Goal: Information Seeking & Learning: Learn about a topic

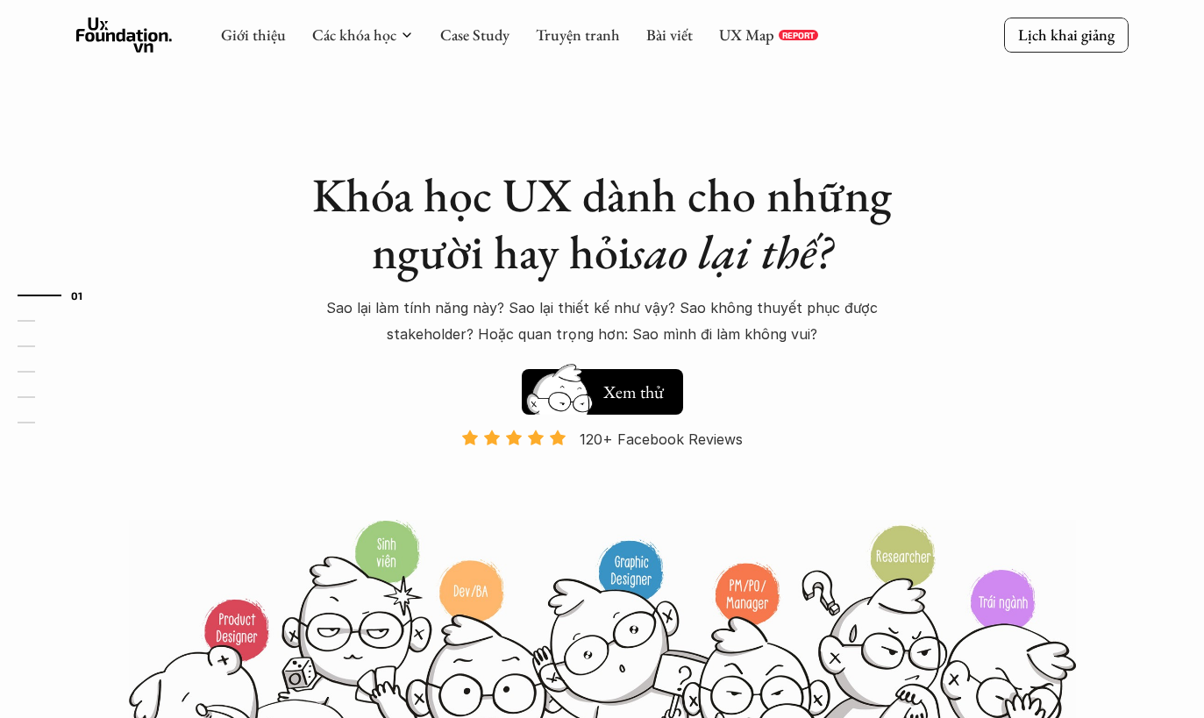
click at [767, 42] on link "UX Map" at bounding box center [746, 35] width 55 height 20
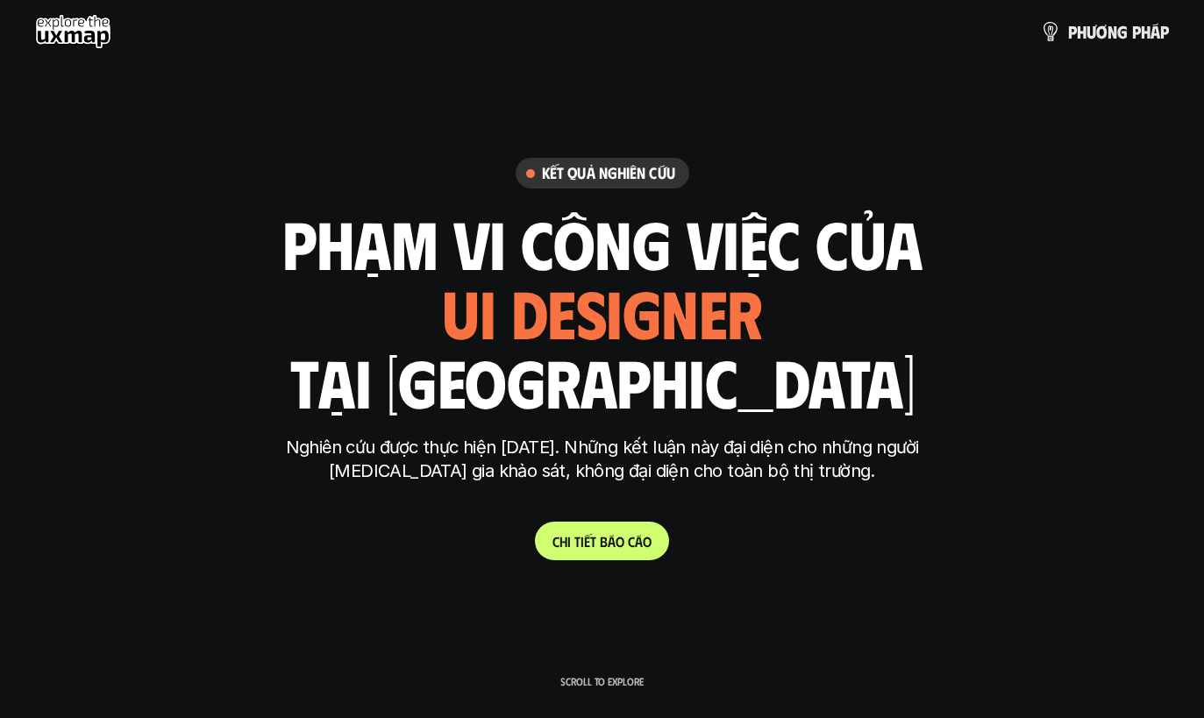
click at [1053, 31] on img at bounding box center [1050, 31] width 19 height 19
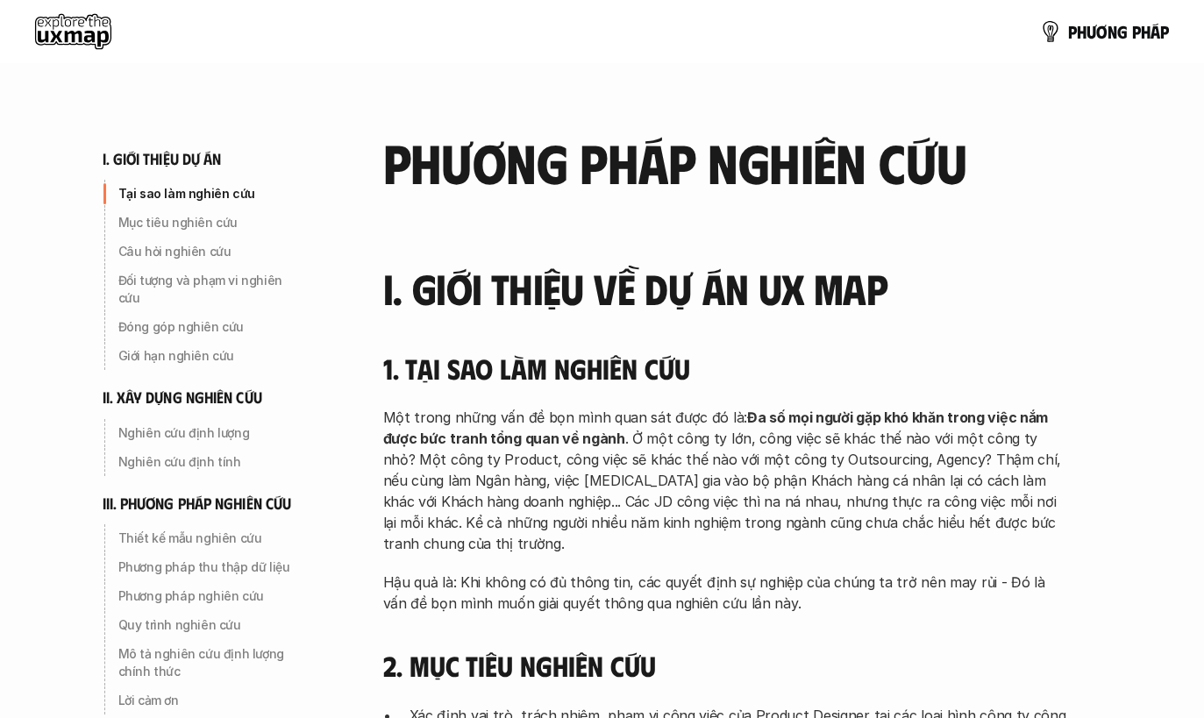
click at [1049, 29] on img at bounding box center [1050, 31] width 21 height 21
click at [1053, 33] on img at bounding box center [1049, 30] width 25 height 25
click at [1041, 39] on img at bounding box center [1049, 30] width 25 height 25
click at [1126, 41] on link "p h ư ơ n g p h á p" at bounding box center [1103, 31] width 131 height 35
click at [1091, 32] on span "ư" at bounding box center [1092, 28] width 10 height 19
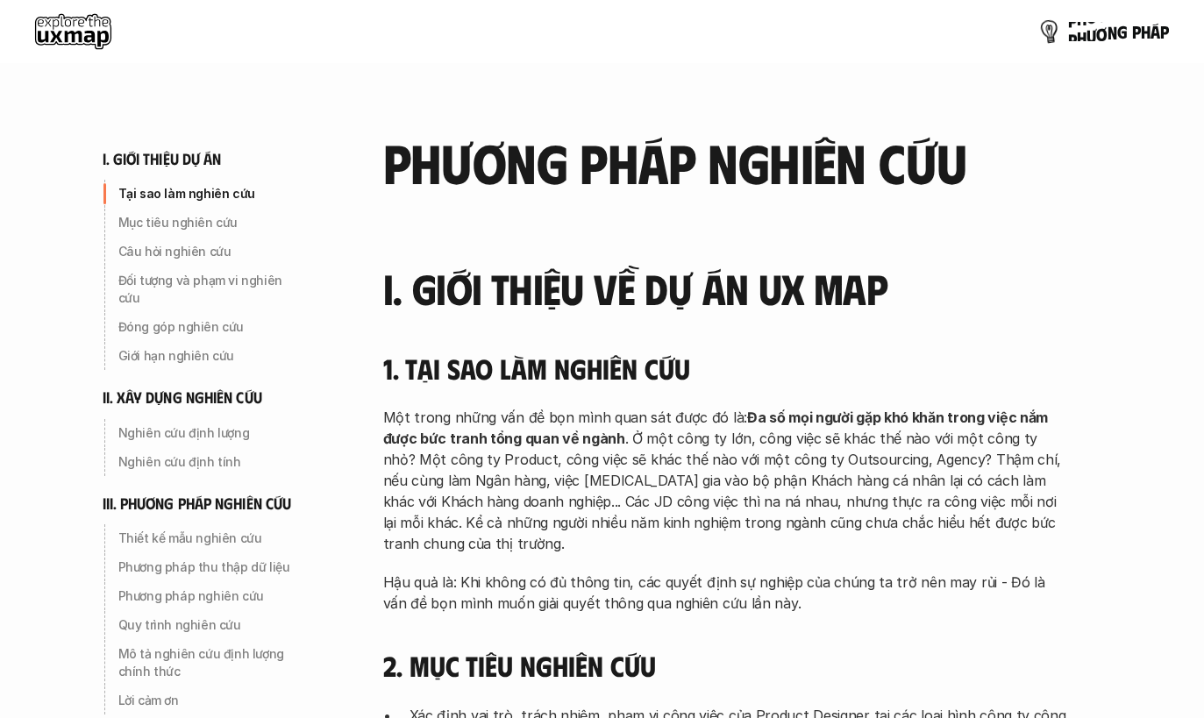
click at [1057, 25] on img at bounding box center [1049, 30] width 25 height 25
click at [1057, 36] on img at bounding box center [1049, 30] width 25 height 25
click at [1045, 36] on img at bounding box center [1049, 30] width 25 height 25
click at [1058, 23] on img at bounding box center [1049, 30] width 25 height 25
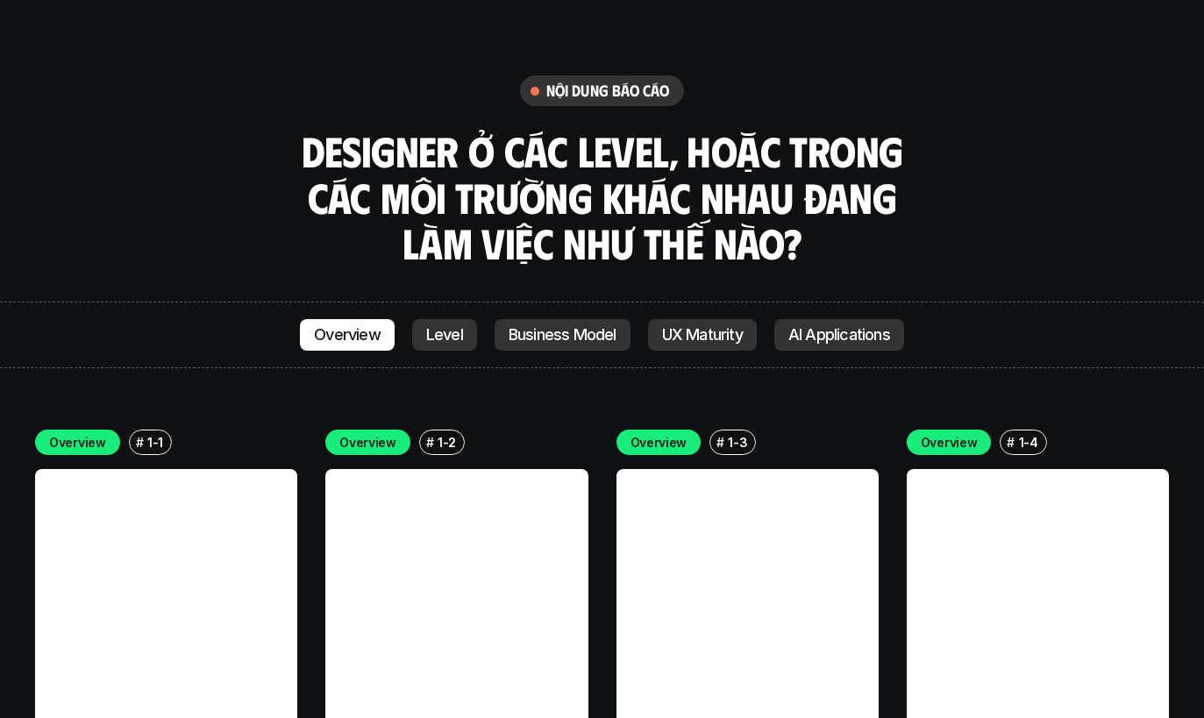
scroll to position [4802, 0]
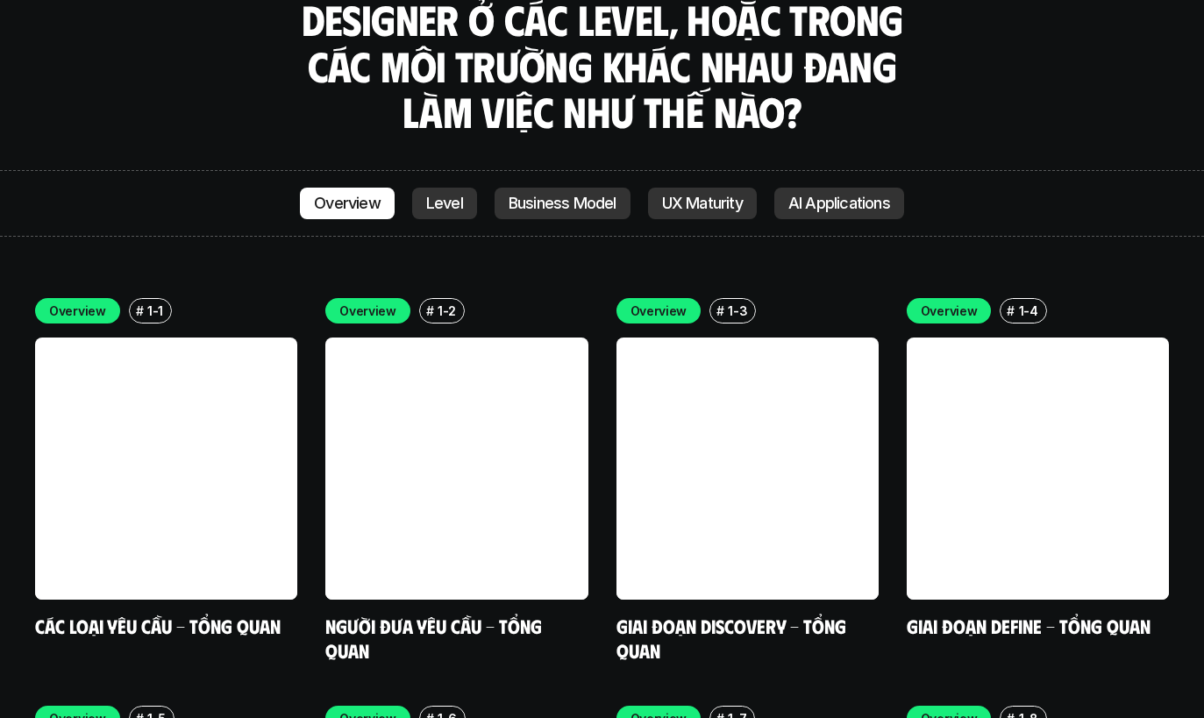
click at [444, 170] on div "Overview Level Business Model UX Maturity AI Applications" at bounding box center [602, 203] width 1204 height 67
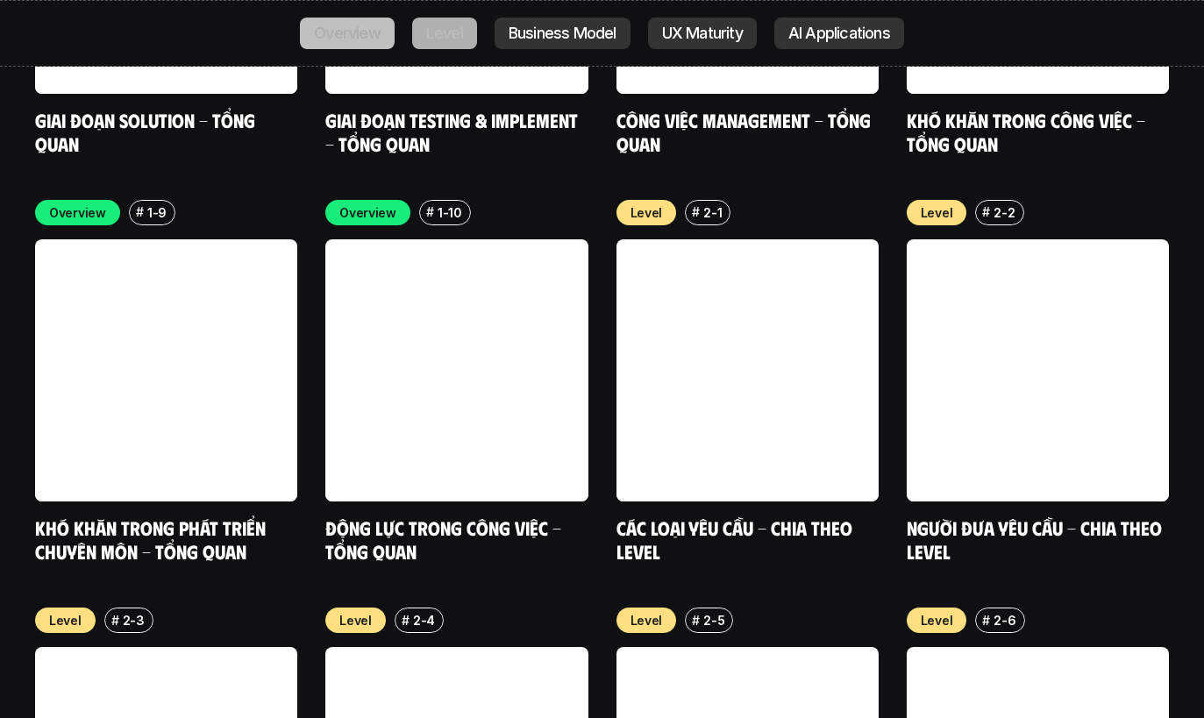
scroll to position [5914, 0]
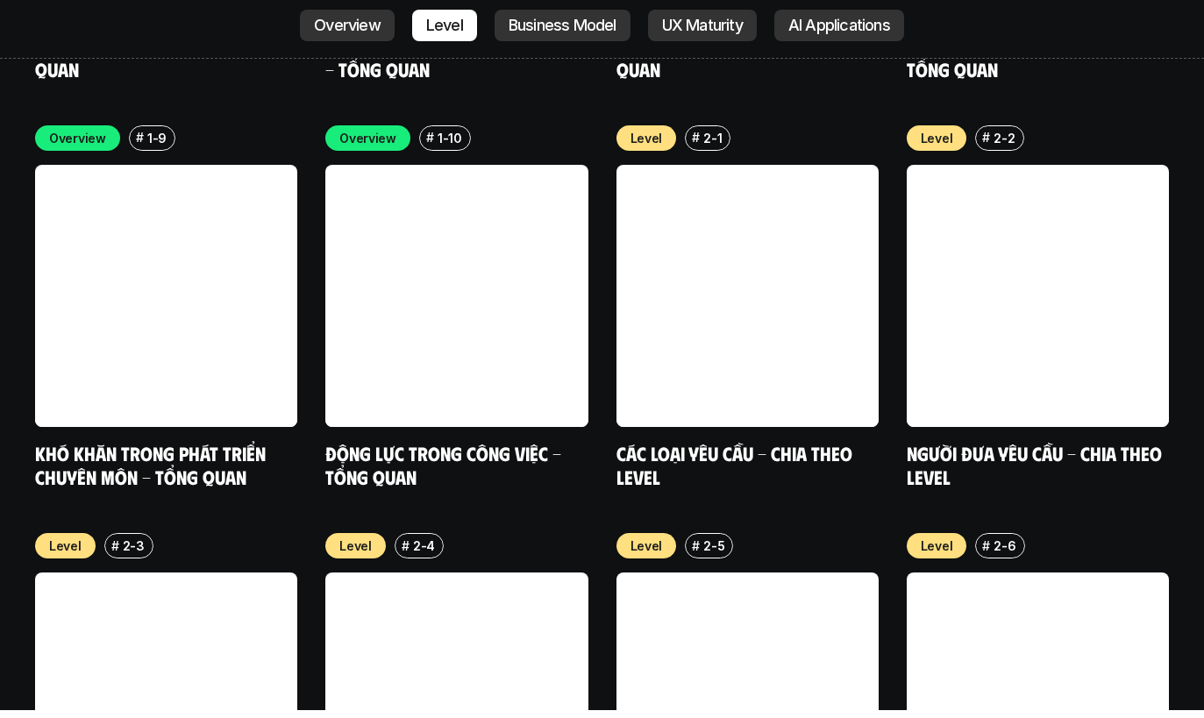
scroll to position [5922, 0]
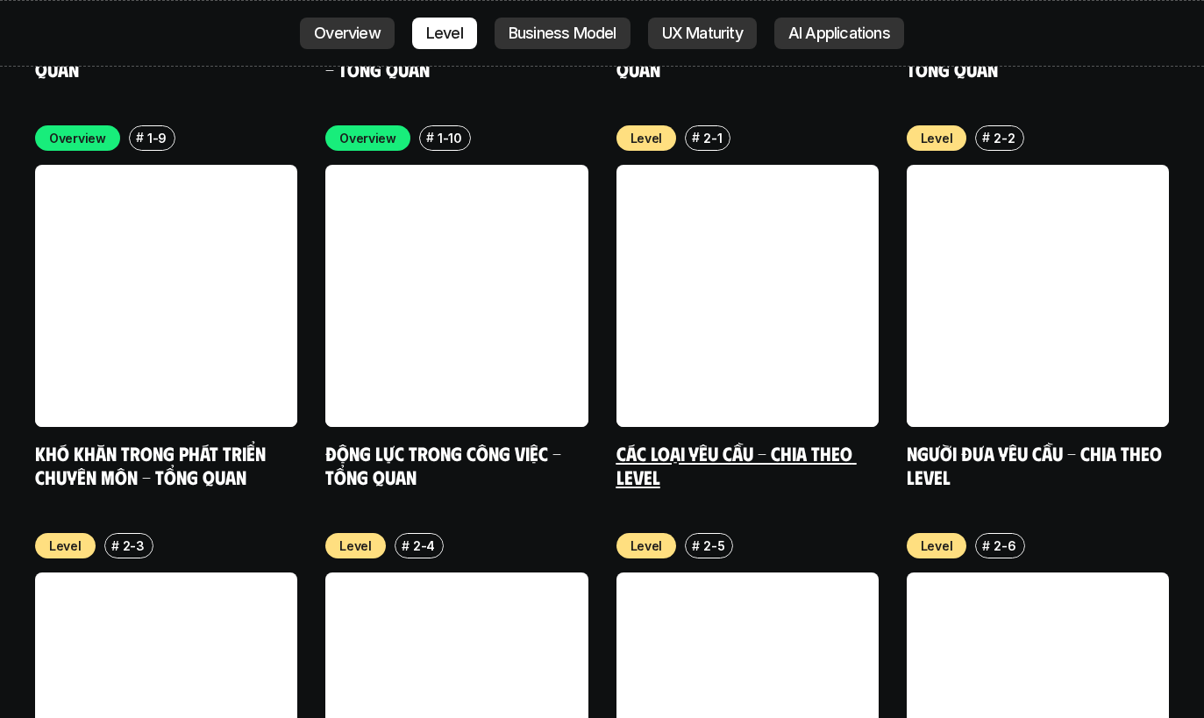
click at [736, 441] on link "Các loại yêu cầu - Chia theo level" at bounding box center [737, 465] width 240 height 48
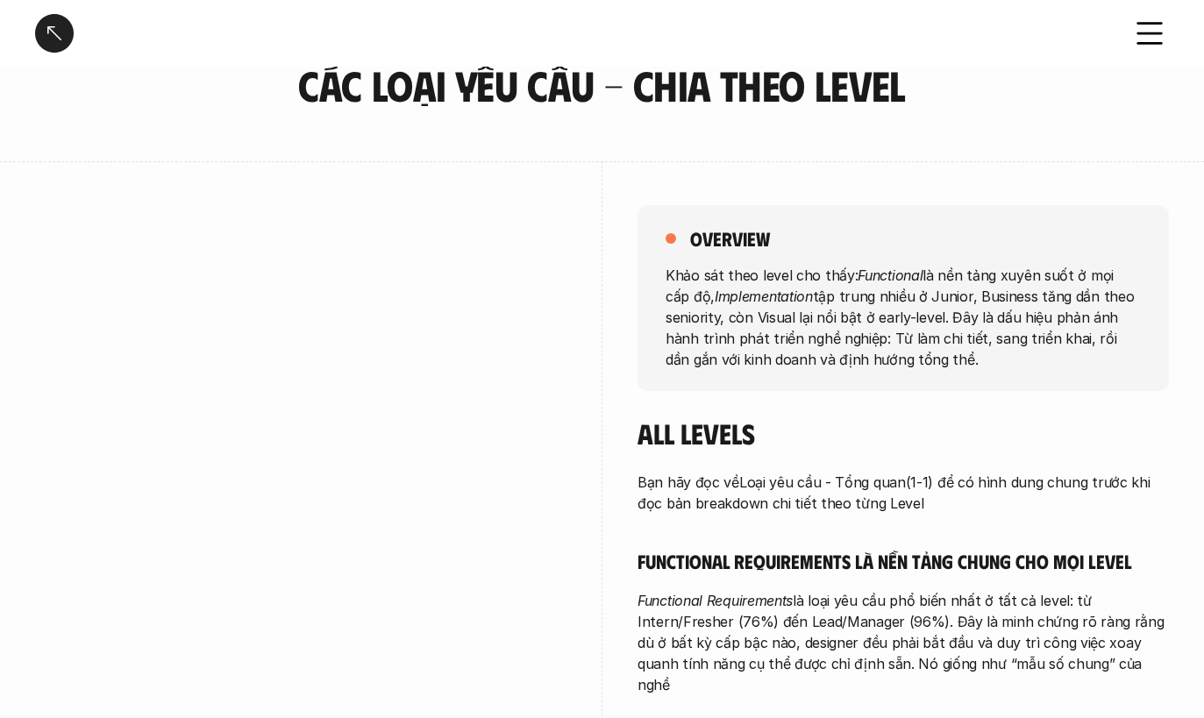
scroll to position [79, 0]
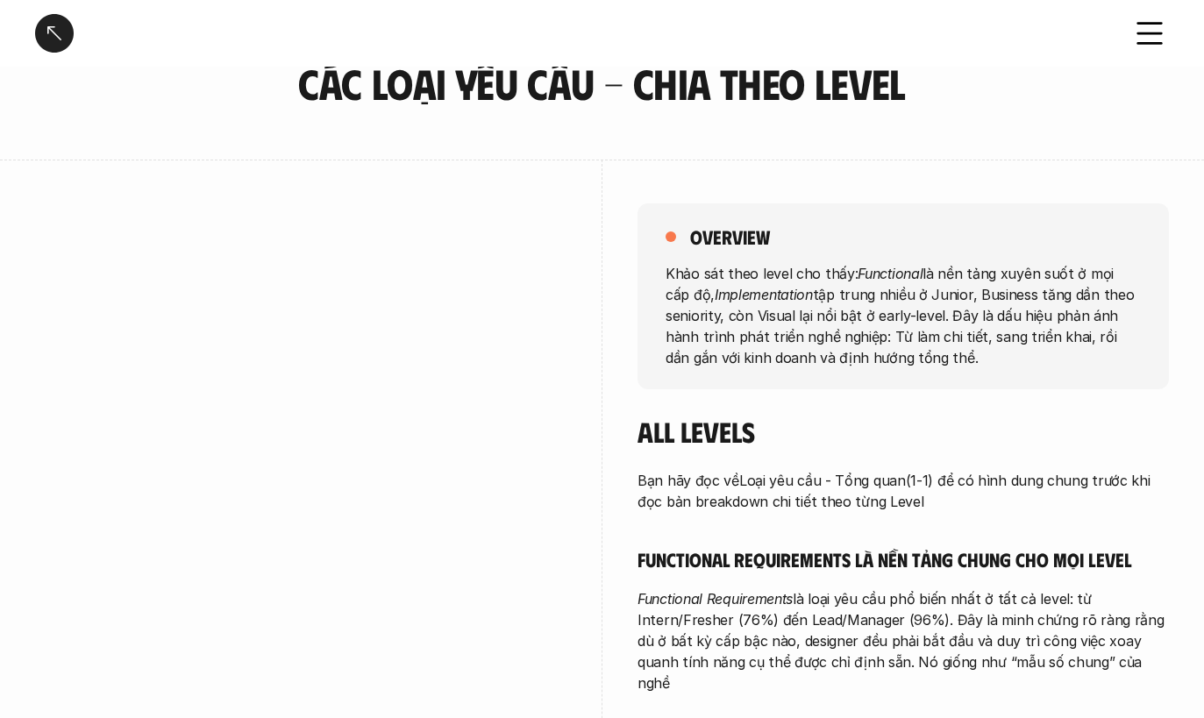
click at [978, 272] on p "Khảo sát theo level cho thấy: Functional là nền tảng xuyên suốt ở mọi cấp độ, I…" at bounding box center [903, 314] width 475 height 105
click at [867, 258] on div "overview Khảo sát theo level cho thấy: Functional là nền tảng xuyên suốt ở mọi …" at bounding box center [904, 296] width 532 height 186
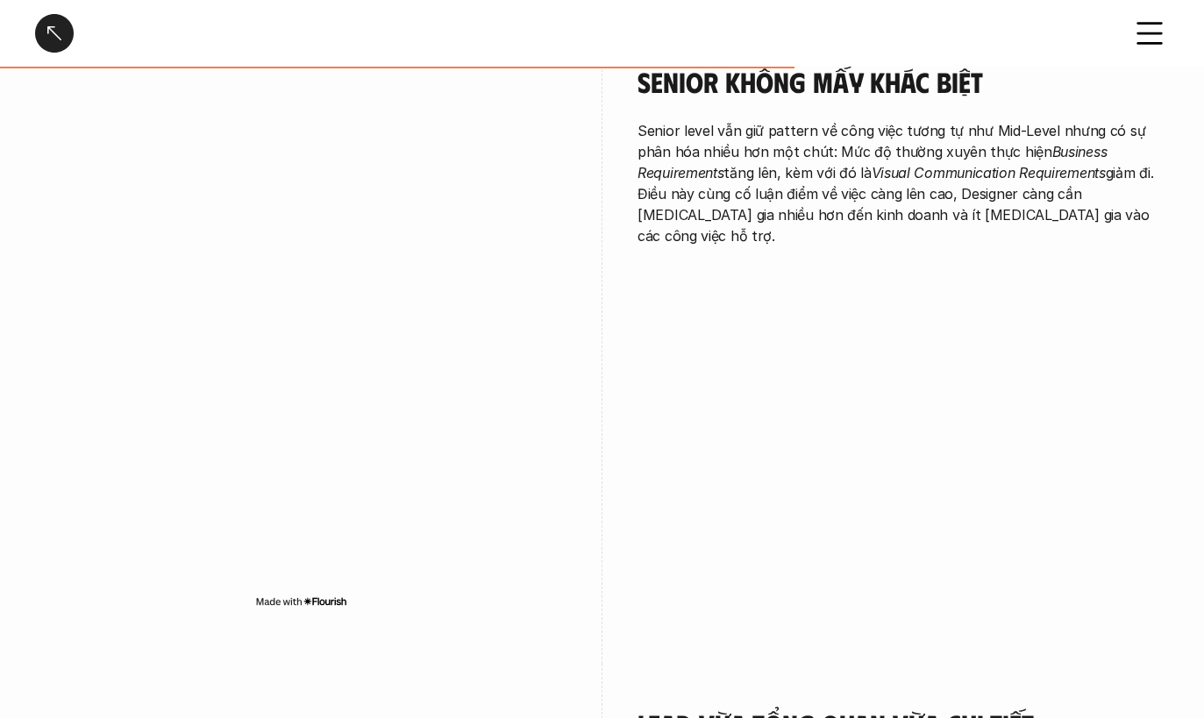
scroll to position [3329, 0]
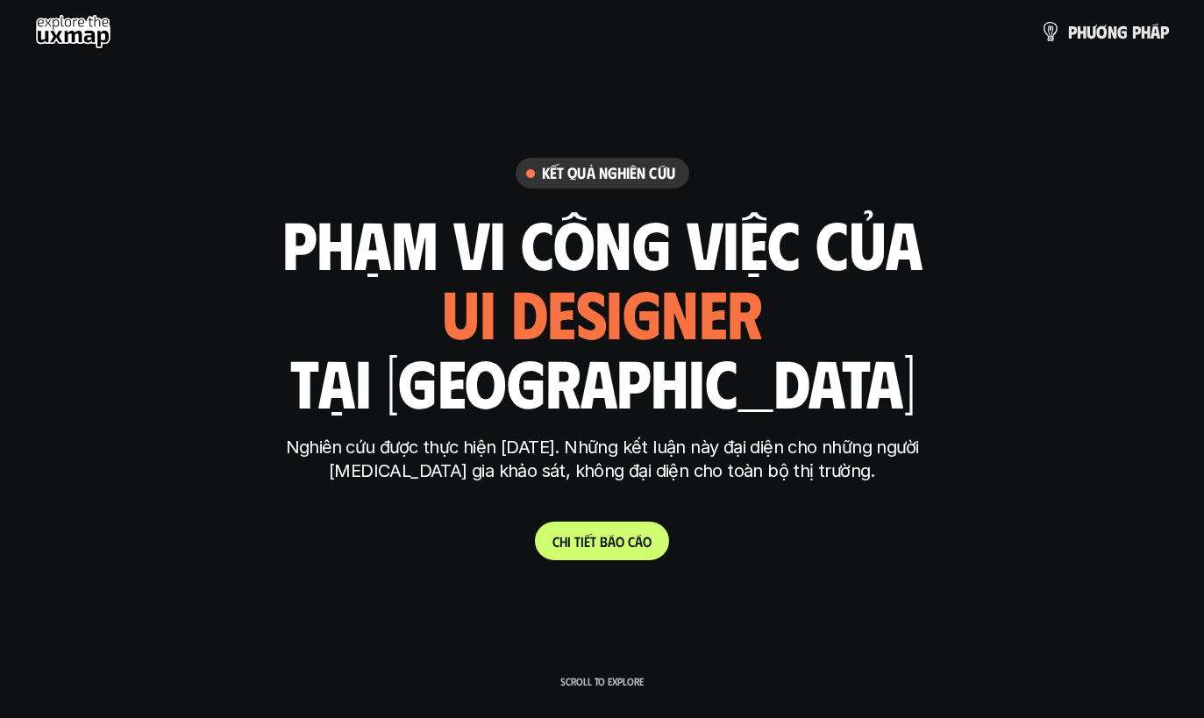
click at [587, 189] on div "Kết quả nghiên cứu" at bounding box center [603, 173] width 174 height 31
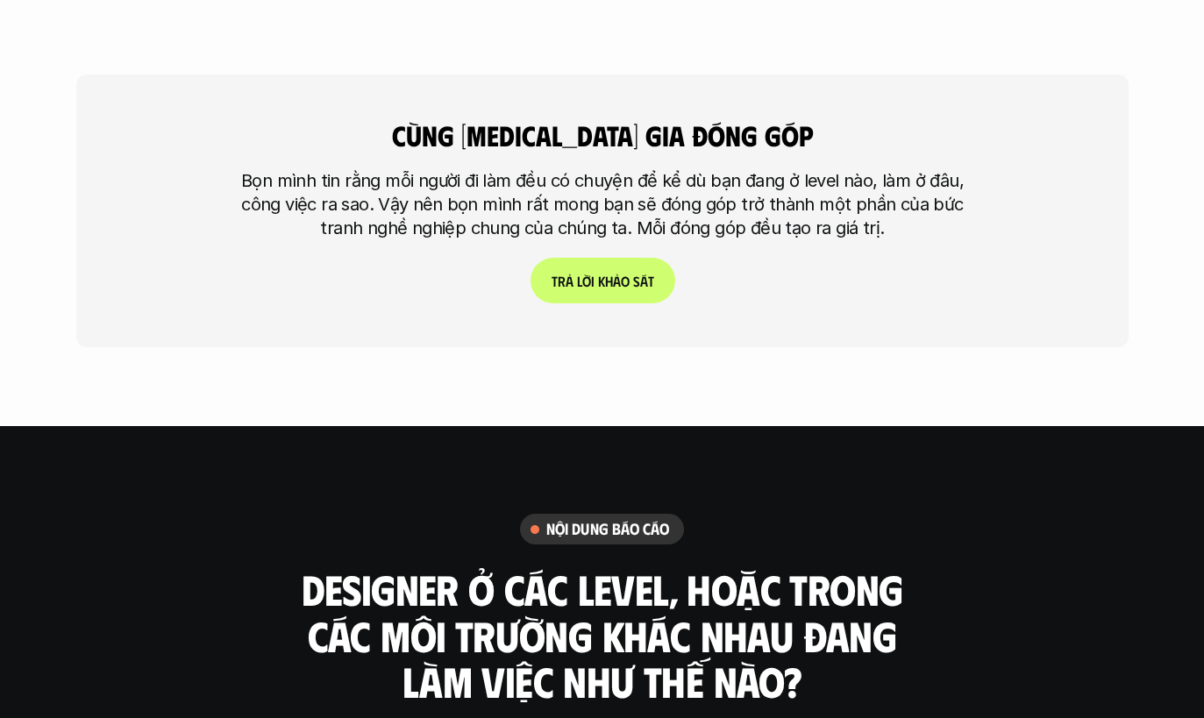
scroll to position [4749, 0]
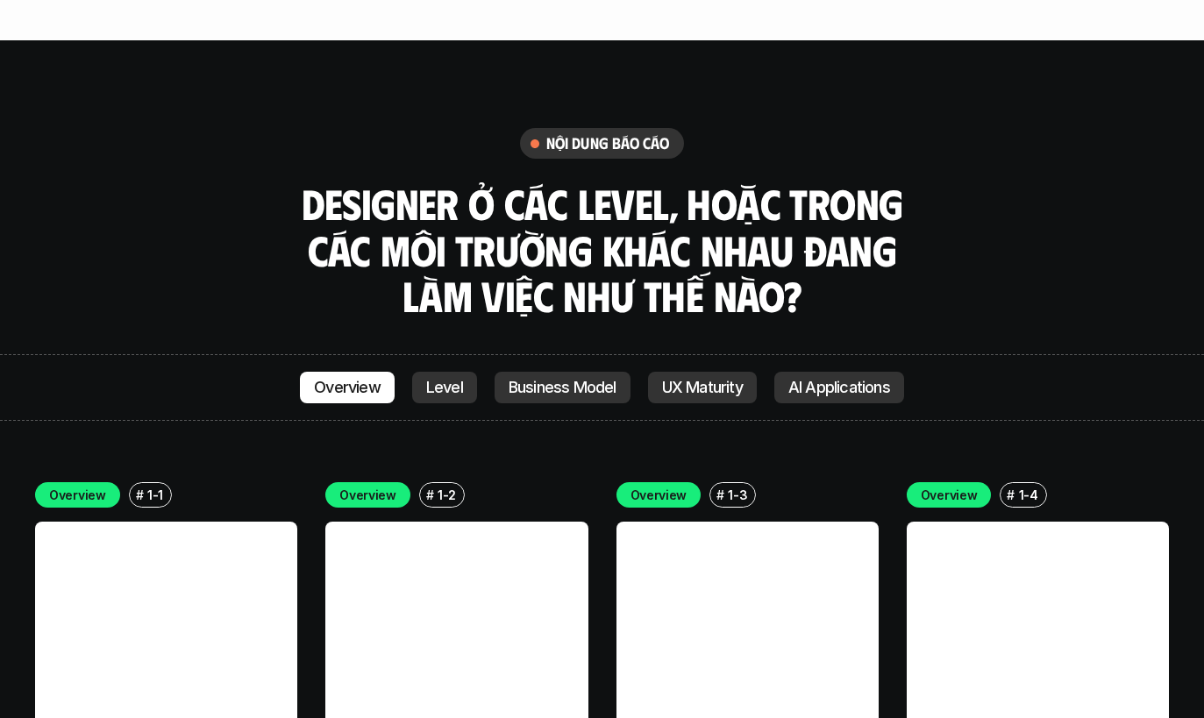
click at [849, 372] on link "AI Applications" at bounding box center [839, 388] width 130 height 32
click at [846, 354] on div "Overview Level Business Model UX Maturity AI Applications" at bounding box center [602, 387] width 1204 height 67
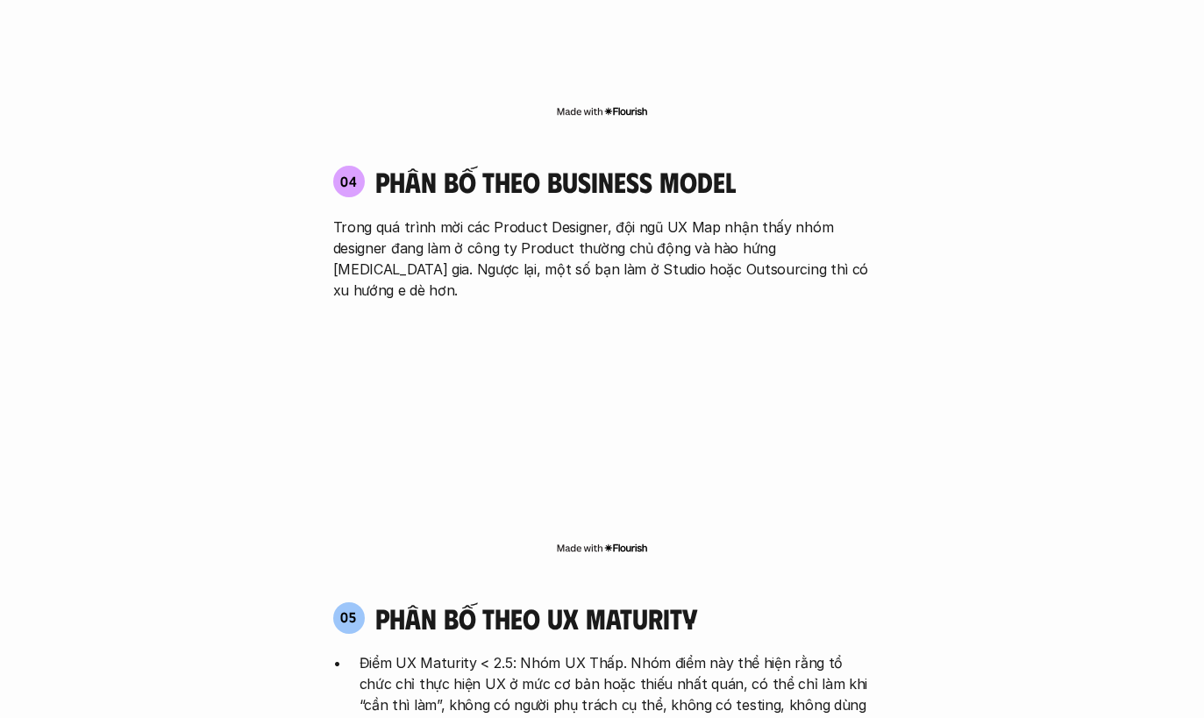
scroll to position [3002, 0]
